Goal: Information Seeking & Learning: Learn about a topic

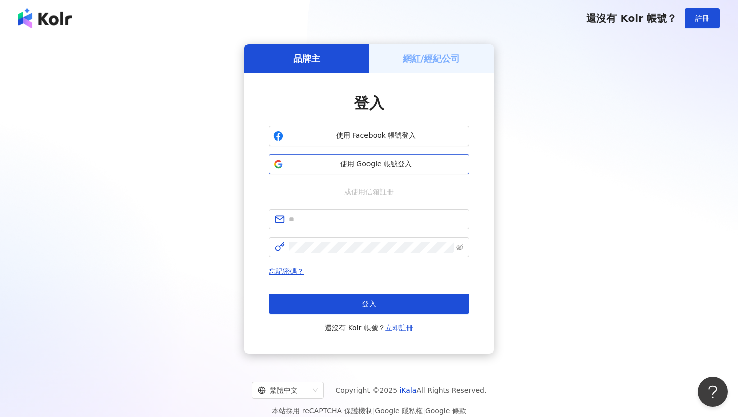
click at [372, 164] on span "使用 Google 帳號登入" at bounding box center [376, 164] width 178 height 10
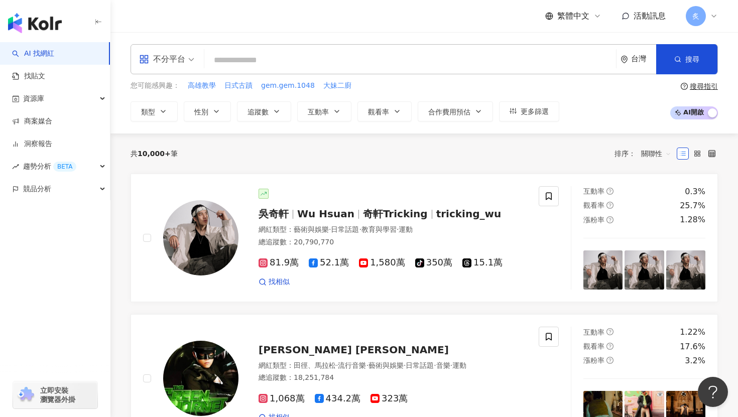
click at [353, 65] on input "search" at bounding box center [410, 60] width 404 height 19
type input "**"
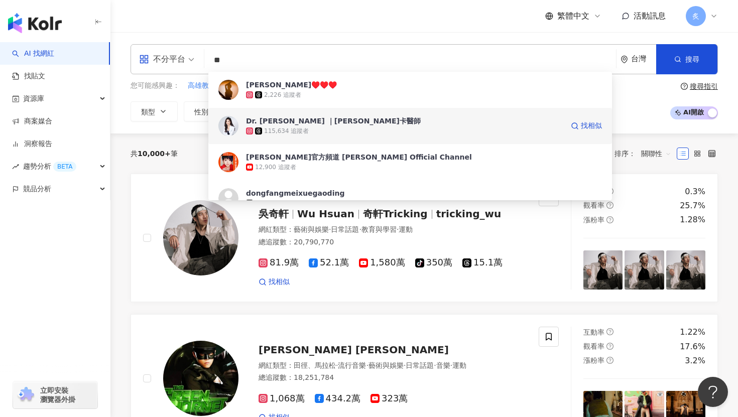
click at [339, 134] on div "115,634 追蹤者" at bounding box center [404, 131] width 317 height 10
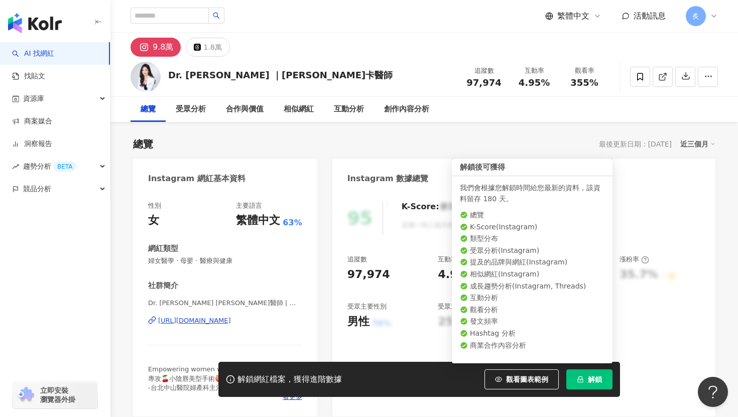
click at [602, 378] on button "解鎖" at bounding box center [589, 379] width 46 height 20
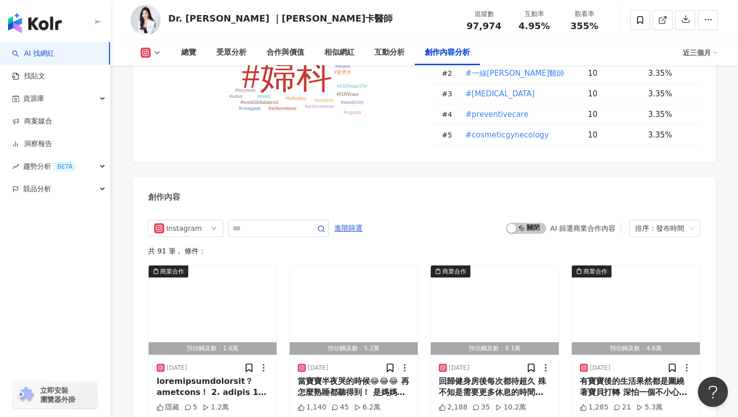
scroll to position [3058, 0]
